Goal: Information Seeking & Learning: Learn about a topic

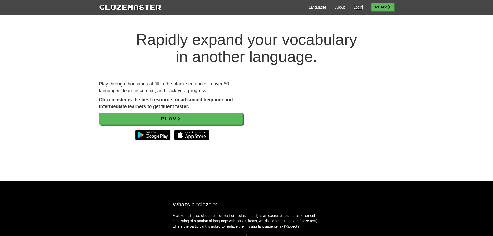
click at [354, 7] on link "Login" at bounding box center [357, 7] width 9 height 5
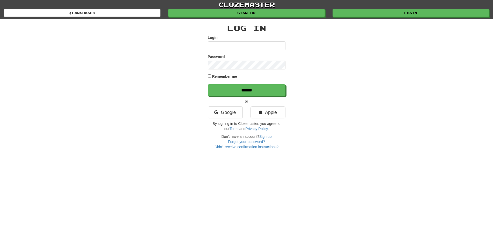
click at [250, 47] on input "Login" at bounding box center [247, 45] width 78 height 9
type input "**********"
click at [208, 84] on input "******" at bounding box center [247, 90] width 78 height 12
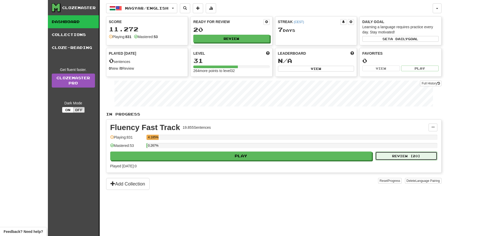
click at [413, 155] on button "Review ( 20 )" at bounding box center [406, 155] width 62 height 9
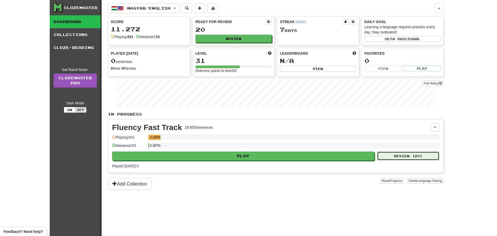
select select "**"
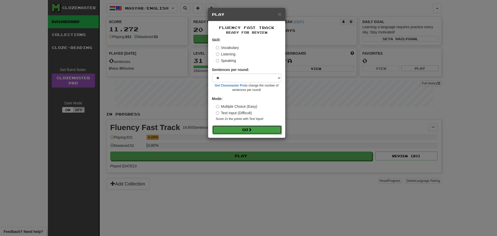
click at [230, 127] on button "Go" at bounding box center [246, 129] width 69 height 9
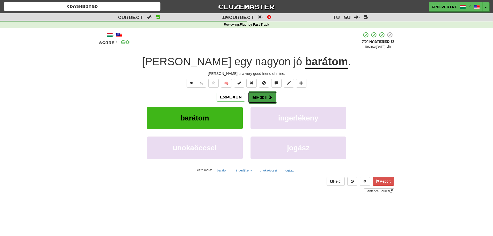
click at [273, 98] on button "Next" at bounding box center [262, 97] width 29 height 12
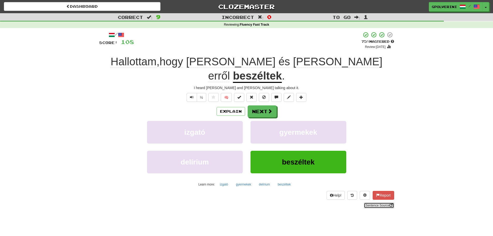
click at [384, 202] on link "Sentence Source" at bounding box center [379, 205] width 30 height 6
click at [254, 106] on button "Next" at bounding box center [262, 112] width 29 height 12
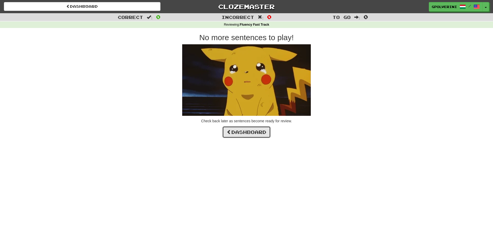
click at [248, 130] on link "Dashboard" at bounding box center [246, 132] width 48 height 12
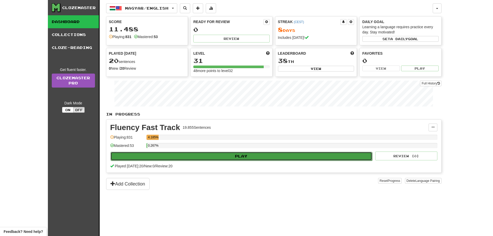
click at [247, 156] on button "Play" at bounding box center [241, 156] width 262 height 9
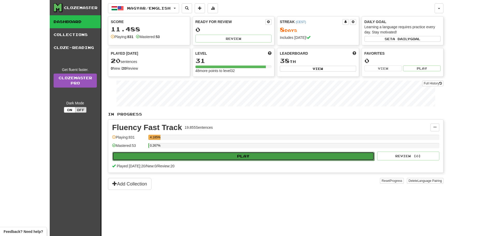
select select "**"
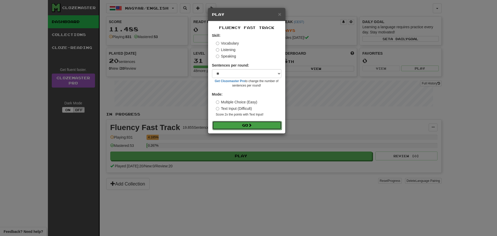
click at [243, 123] on button "Go" at bounding box center [246, 125] width 69 height 9
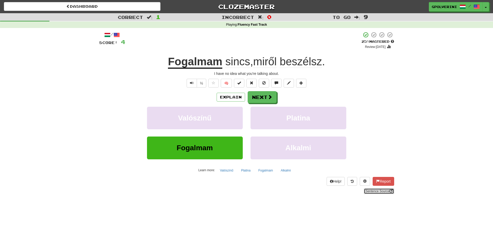
click at [375, 192] on link "Sentence Source" at bounding box center [379, 191] width 30 height 6
click at [264, 99] on button "Next" at bounding box center [262, 97] width 29 height 12
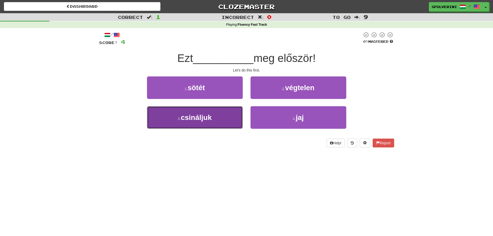
click at [212, 124] on button "3 . csináljuk" at bounding box center [195, 117] width 96 height 23
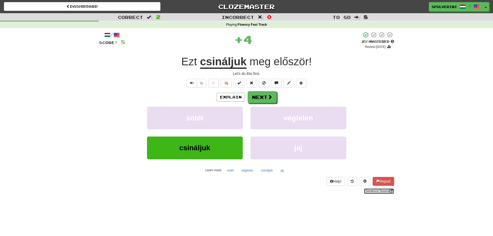
click at [380, 190] on link "Sentence Source" at bounding box center [379, 191] width 30 height 6
click at [263, 93] on button "Next" at bounding box center [262, 97] width 29 height 12
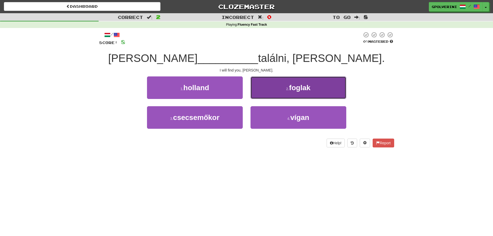
click at [283, 92] on button "2 . foglak" at bounding box center [298, 87] width 96 height 23
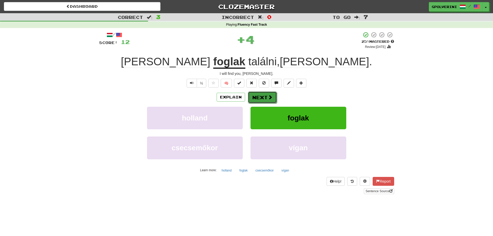
click at [260, 94] on button "Next" at bounding box center [262, 97] width 29 height 12
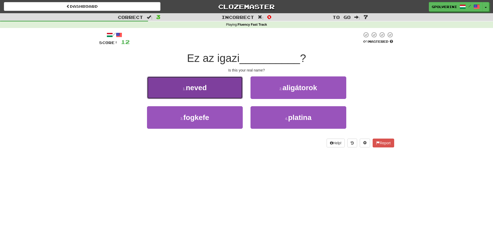
click at [214, 89] on button "1 . neved" at bounding box center [195, 87] width 96 height 23
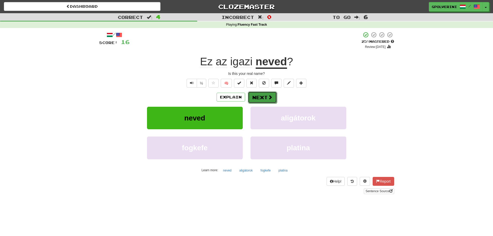
click at [255, 92] on button "Next" at bounding box center [262, 97] width 29 height 12
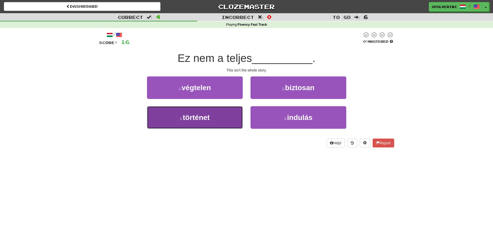
click at [207, 124] on button "3 . történet" at bounding box center [195, 117] width 96 height 23
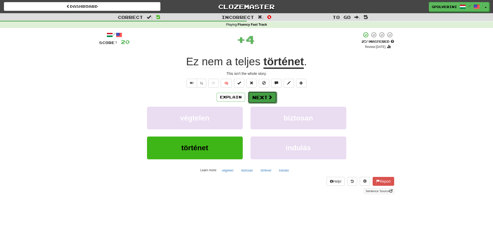
click at [261, 97] on button "Next" at bounding box center [262, 97] width 29 height 12
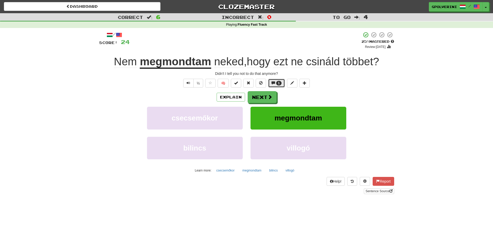
click at [278, 82] on span "1" at bounding box center [279, 83] width 2 height 4
click at [378, 192] on link "Sentence Source" at bounding box center [379, 191] width 30 height 6
click at [255, 97] on button "Next" at bounding box center [262, 97] width 29 height 12
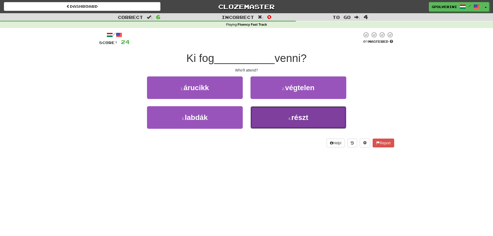
click at [279, 121] on button "4 . részt" at bounding box center [298, 117] width 96 height 23
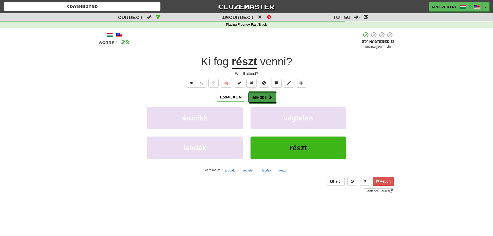
click at [264, 99] on button "Next" at bounding box center [262, 97] width 29 height 12
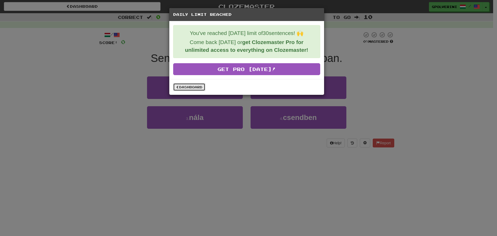
click at [186, 89] on link "Dashboard" at bounding box center [189, 87] width 32 height 8
